Goal: Task Accomplishment & Management: Manage account settings

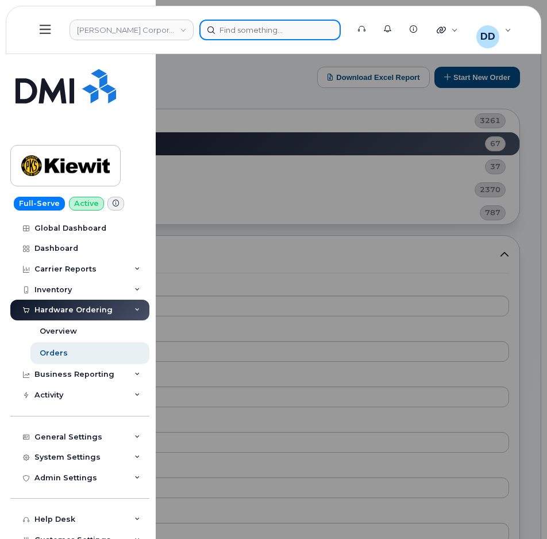
click at [260, 30] on div at bounding box center [269, 30] width 141 height 21
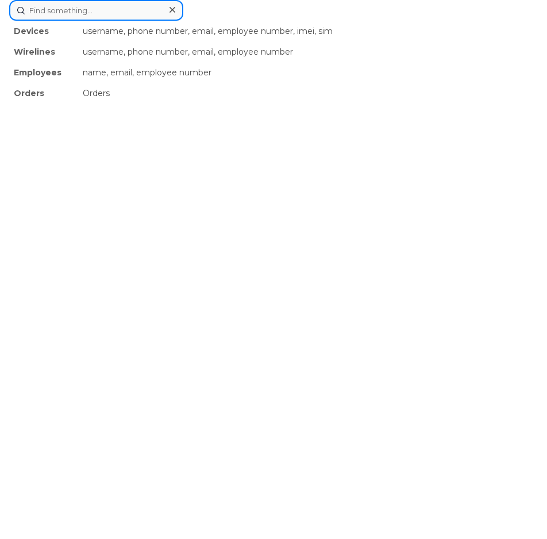
paste input "302908"
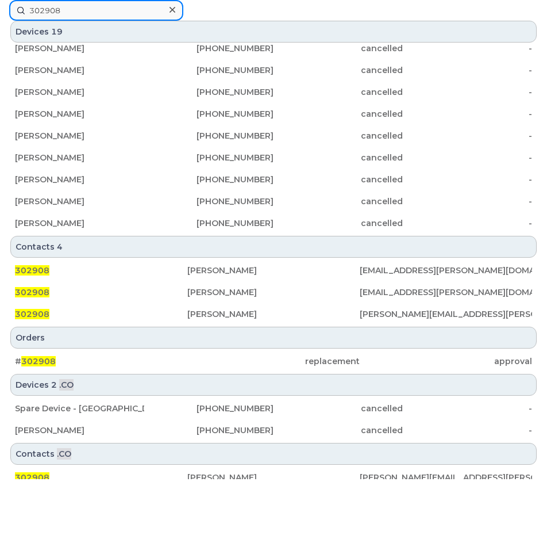
scroll to position [230, 0]
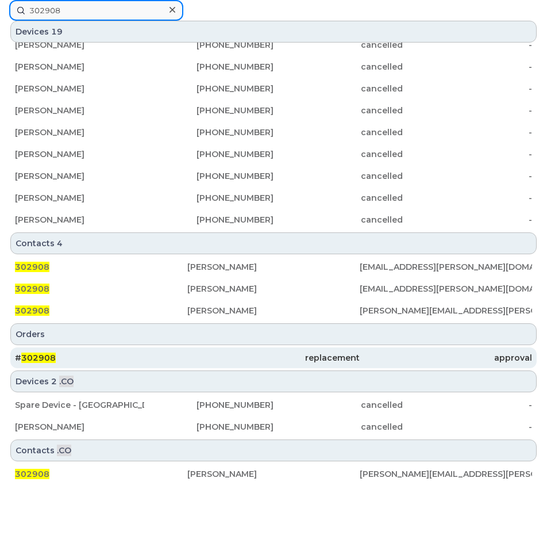
type input "302908"
click at [55, 358] on div "# 302908" at bounding box center [101, 357] width 172 height 11
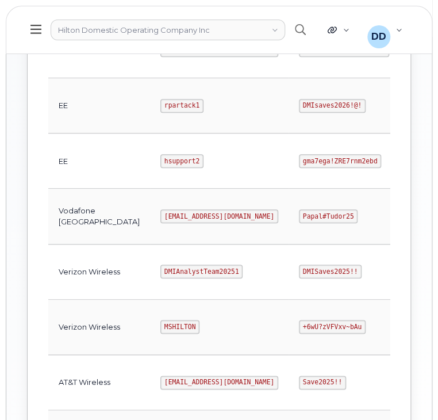
scroll to position [523, 0]
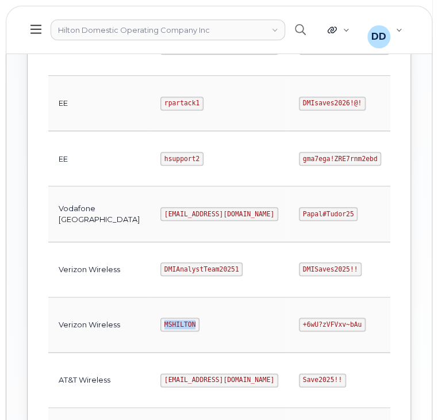
drag, startPoint x: 151, startPoint y: 322, endPoint x: 117, endPoint y: 323, distance: 33.9
click at [150, 323] on td "MSHILTON" at bounding box center [219, 324] width 139 height 55
copy code "MSHILTON"
drag, startPoint x: 313, startPoint y: 325, endPoint x: 251, endPoint y: 328, distance: 62.2
click at [289, 328] on td "+6wU?zVFVxv~bAu" at bounding box center [344, 324] width 111 height 55
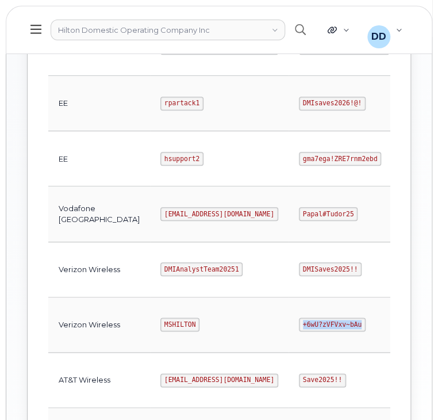
copy code "+6wU?zVFVxv~bAu"
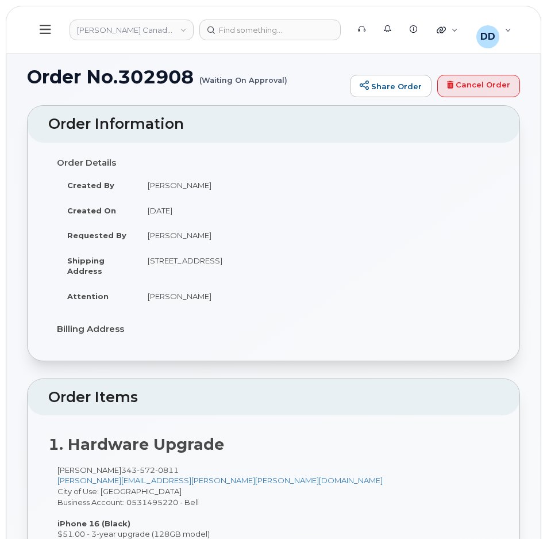
drag, startPoint x: 221, startPoint y: 236, endPoint x: 145, endPoint y: 237, distance: 75.9
click at [145, 237] on td "[PERSON_NAME]" at bounding box center [313, 234] width 353 height 25
copy td "[PERSON_NAME]"
copy td "Christopher Fiacco"
click at [45, 28] on icon at bounding box center [45, 29] width 11 height 13
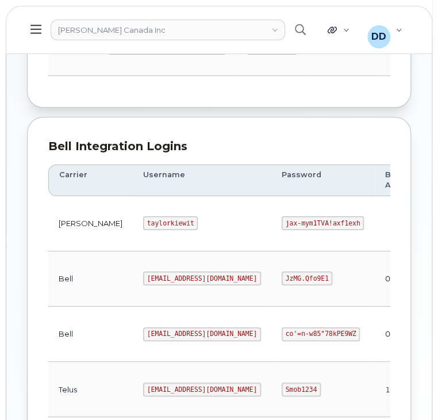
scroll to position [305, 0]
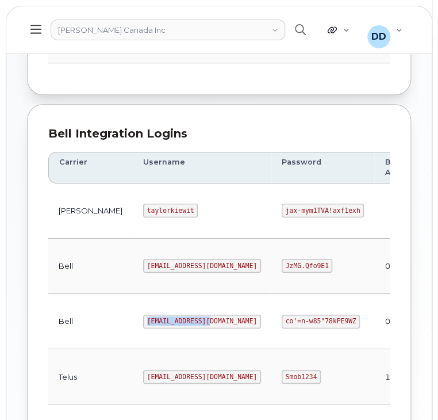
drag, startPoint x: 108, startPoint y: 320, endPoint x: 191, endPoint y: 327, distance: 83.6
click at [191, 327] on td "PeterKi@smplx.co" at bounding box center [202, 321] width 139 height 55
copy code "PeterKi@smplx.co"
drag, startPoint x: 285, startPoint y: 321, endPoint x: 216, endPoint y: 323, distance: 68.4
click at [282, 323] on code "co'=n-w85"78kPE9WZ" at bounding box center [321, 321] width 78 height 14
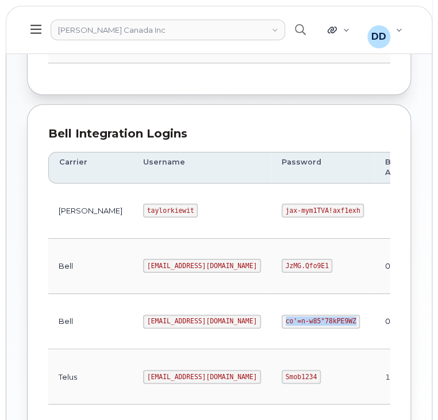
copy code "co'=n-w85"78kPE9WZ"
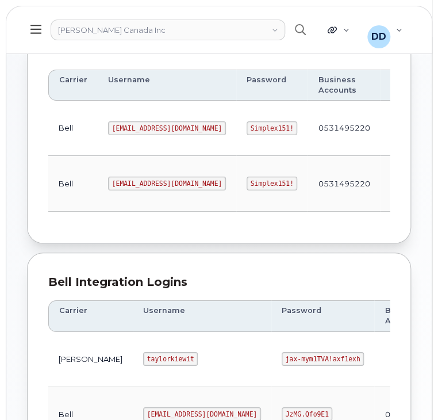
scroll to position [0, 0]
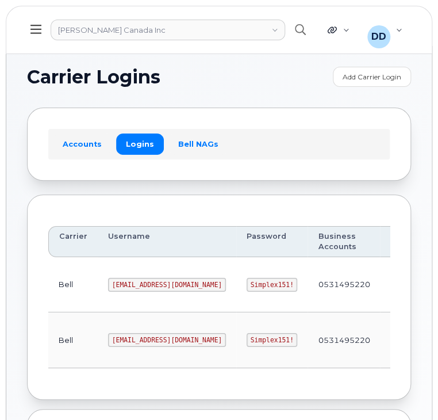
click at [189, 309] on td "1PeterK@myserve.ca" at bounding box center [167, 284] width 139 height 55
drag, startPoint x: 172, startPoint y: 281, endPoint x: 102, endPoint y: 287, distance: 70.9
click at [103, 287] on td "1PeterK@myserve.ca" at bounding box center [167, 284] width 139 height 55
copy code "1PeterK@myserve.ca"
drag, startPoint x: 250, startPoint y: 285, endPoint x: 205, endPoint y: 287, distance: 44.9
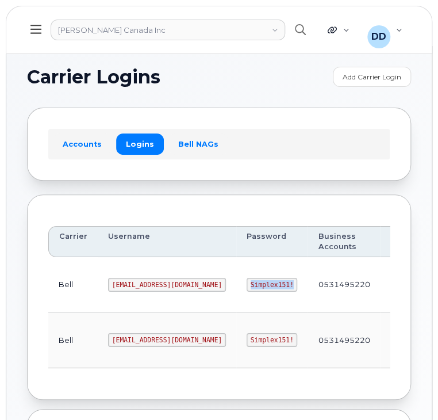
click at [247, 287] on code "Simplex151!" at bounding box center [272, 285] width 51 height 14
copy code "Simplex151!"
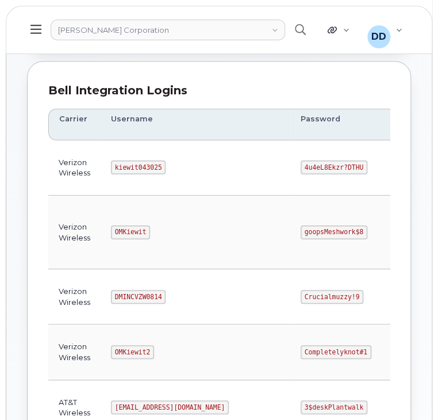
scroll to position [128, 0]
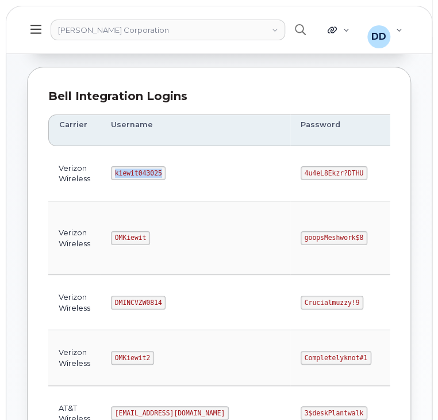
drag, startPoint x: 156, startPoint y: 168, endPoint x: 113, endPoint y: 176, distance: 44.3
click at [113, 176] on code "kiewit043025" at bounding box center [138, 173] width 55 height 14
copy code "kiewit043025"
drag, startPoint x: 305, startPoint y: 170, endPoint x: 245, endPoint y: 174, distance: 59.9
click at [290, 174] on td "4u4eL8Ekzr?DTHU" at bounding box center [345, 173] width 111 height 55
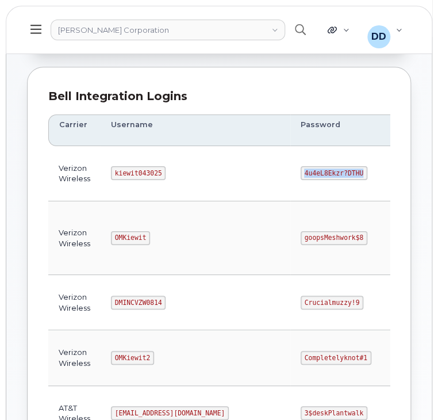
copy code "4u4eL8Ekzr?DTHU"
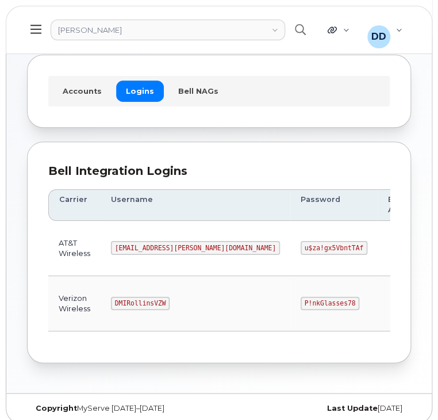
scroll to position [64, 0]
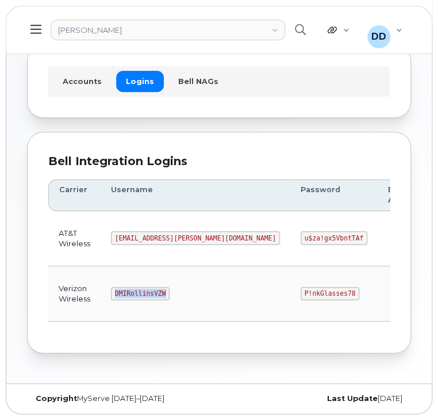
drag, startPoint x: 163, startPoint y: 291, endPoint x: 97, endPoint y: 294, distance: 66.2
click at [97, 294] on tr "Verizon Wireless DMIRollinsVZW P!nkGlasses78 Edit Delete" at bounding box center [297, 293] width 498 height 55
copy tr "DMIRollinsVZW"
drag, startPoint x: 265, startPoint y: 288, endPoint x: 212, endPoint y: 295, distance: 53.3
click at [290, 295] on td "P!nkGlasses78" at bounding box center [333, 293] width 87 height 55
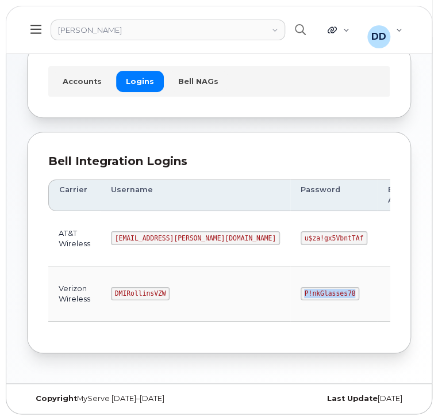
copy code "P!nkGlasses78"
